Goal: Task Accomplishment & Management: Manage account settings

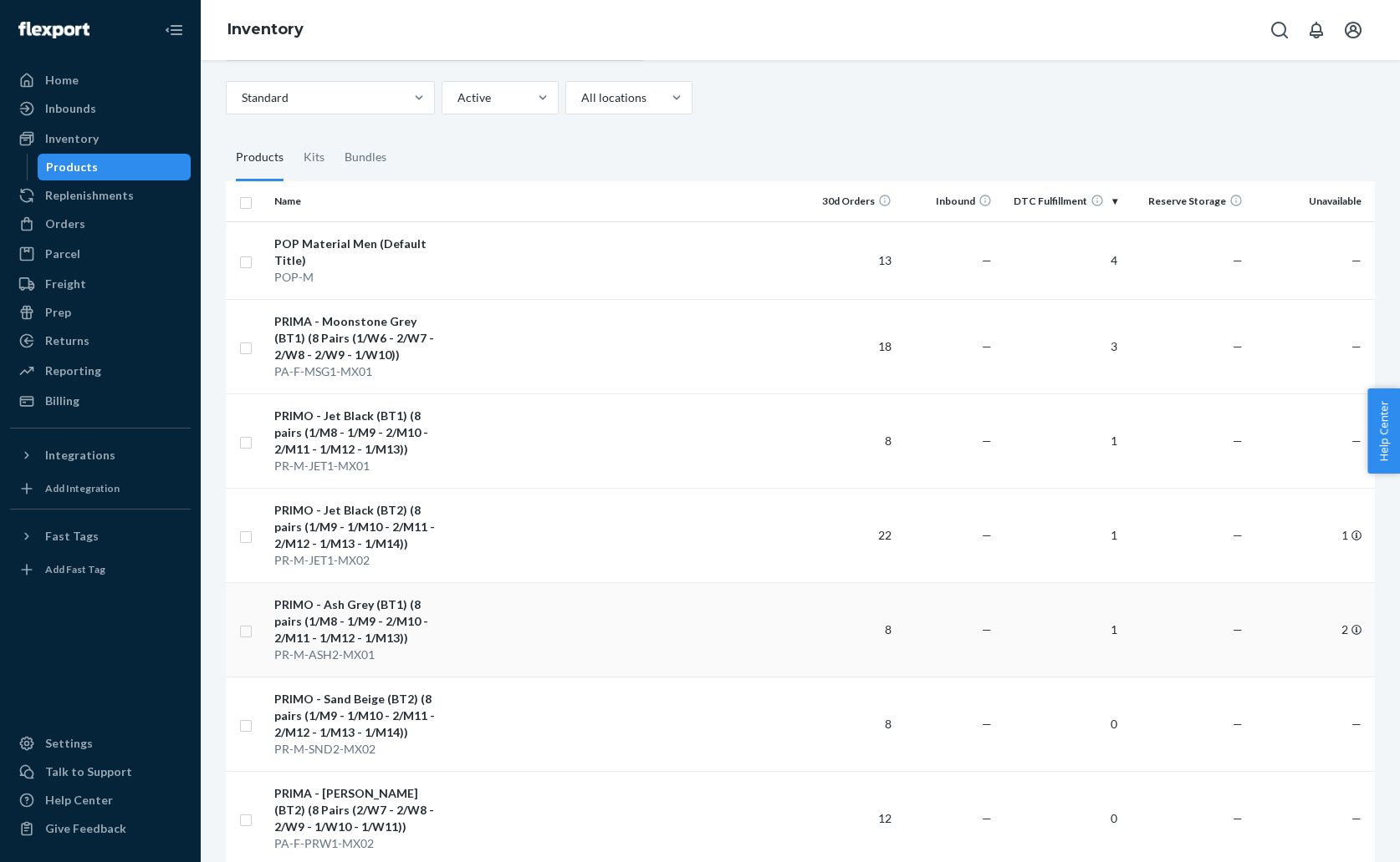
scroll to position [58, 0]
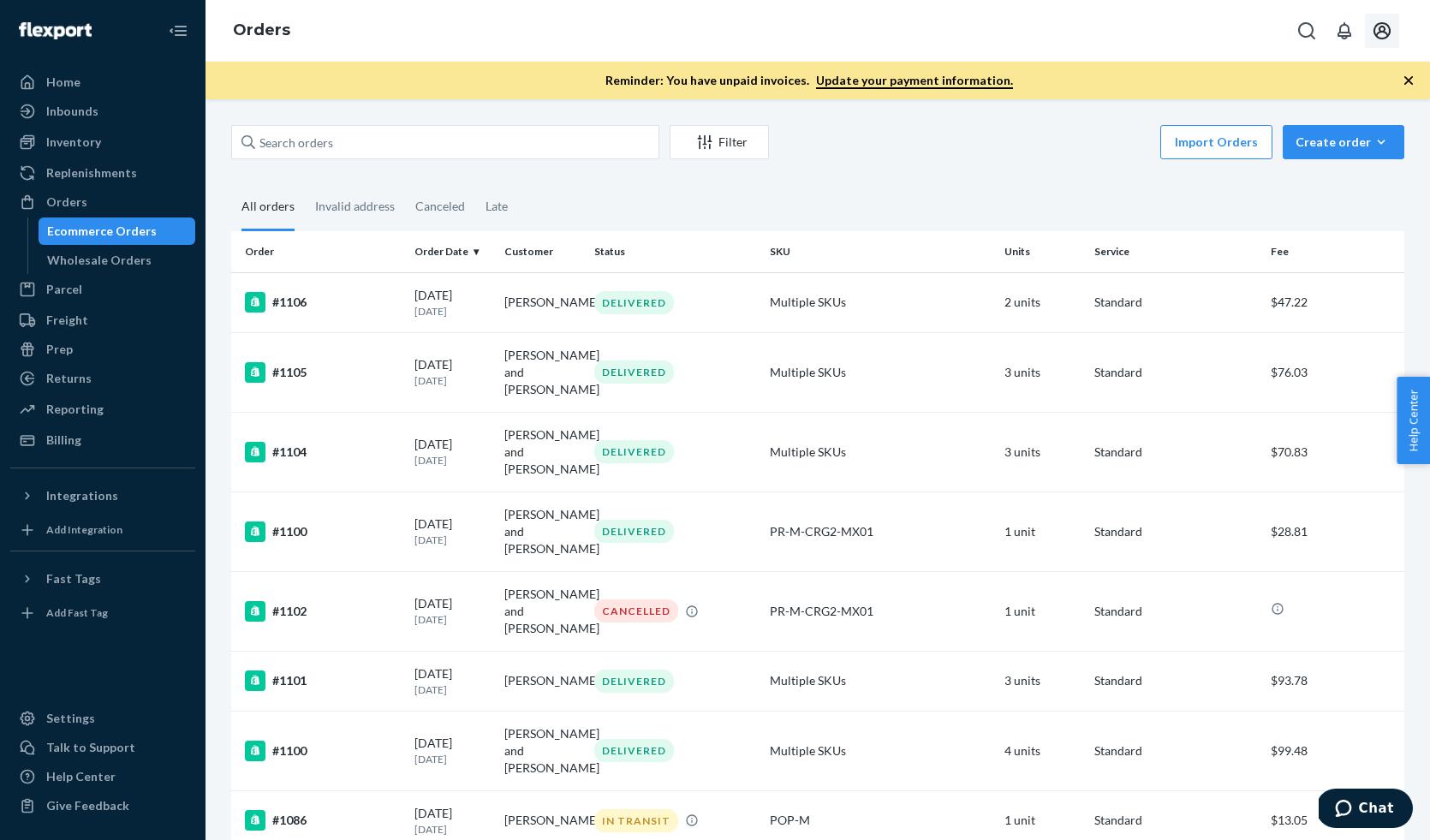
click at [1391, 38] on icon "Open account menu" at bounding box center [1381, 30] width 20 height 20
click at [1336, 154] on div "Log out" at bounding box center [1341, 167] width 128 height 32
click at [1385, 36] on icon "Open account menu" at bounding box center [1382, 31] width 18 height 18
click at [1337, 151] on div "Log out" at bounding box center [1341, 167] width 128 height 32
